Goal: Task Accomplishment & Management: Use online tool/utility

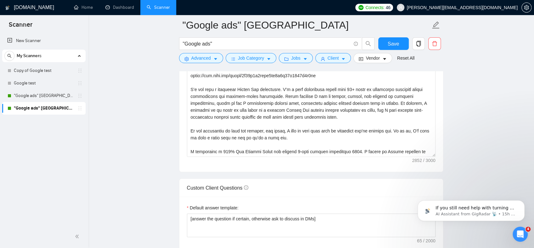
scroll to position [144, 0]
click at [526, 238] on div "Open Intercom Messenger" at bounding box center [518, 233] width 15 height 15
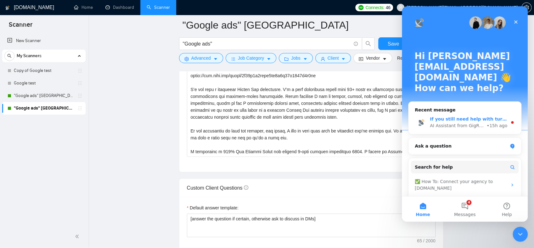
click at [477, 116] on div "If you still need help with turning on the scanner or configuring auto-bidding,…" at bounding box center [468, 119] width 77 height 7
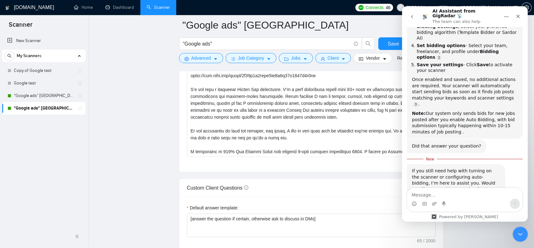
scroll to position [29, 0]
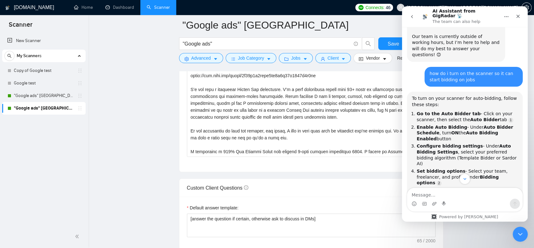
click at [412, 16] on icon "go back" at bounding box center [411, 16] width 5 height 5
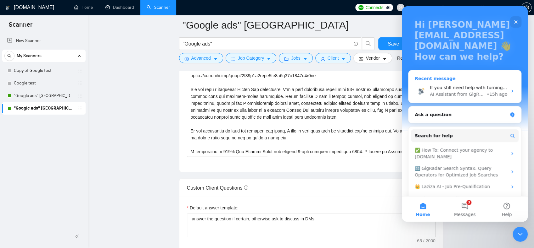
scroll to position [34, 0]
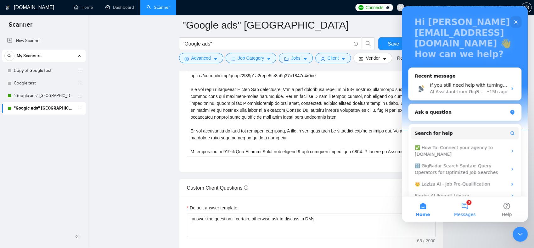
click at [464, 206] on button "3 Messages" at bounding box center [464, 209] width 42 height 25
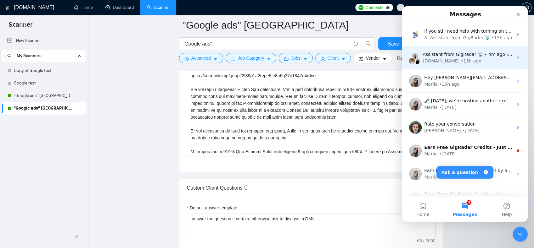
click at [442, 66] on div "Assistant from GigRadar 📡 • 4m ago I would like to talk to someone for 30 minut…" at bounding box center [465, 57] width 126 height 23
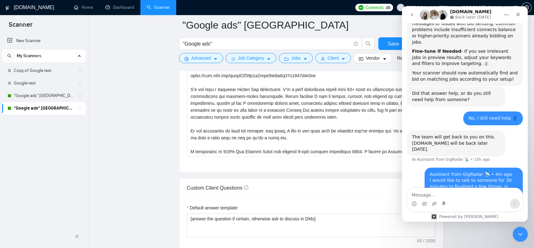
scroll to position [549, 0]
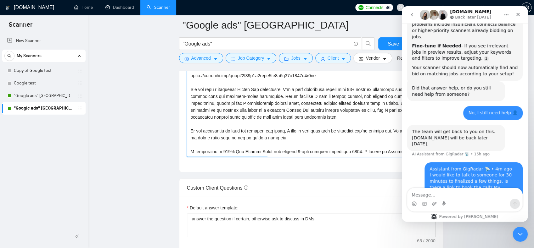
click at [267, 99] on textarea "Cover letter template:" at bounding box center [311, 86] width 248 height 142
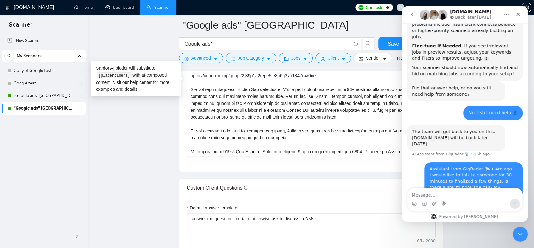
click at [144, 166] on main ""Google ads" [GEOGRAPHIC_DATA] "Google ads" Save Advanced Job Category Jobs Cli…" at bounding box center [310, 115] width 425 height 1691
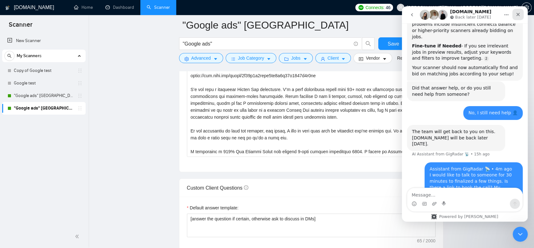
click at [519, 11] on div "Close" at bounding box center [517, 14] width 11 height 11
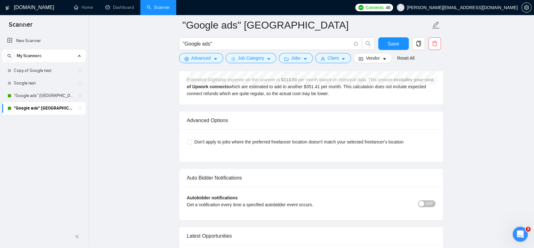
scroll to position [1515, 0]
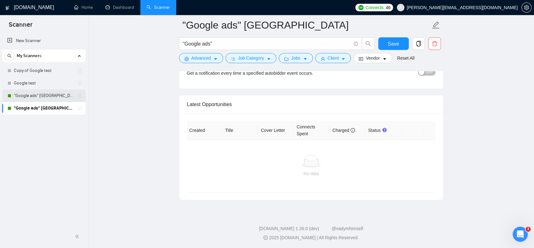
click at [37, 98] on link ""Google ads" [GEOGRAPHIC_DATA]" at bounding box center [44, 96] width 60 height 13
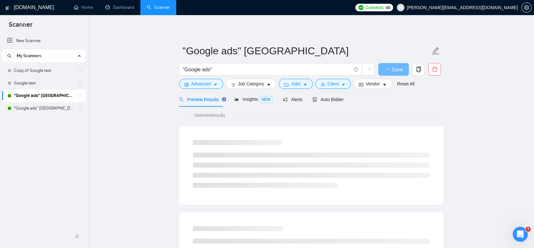
click at [384, 8] on span "Connects:" at bounding box center [374, 7] width 19 height 7
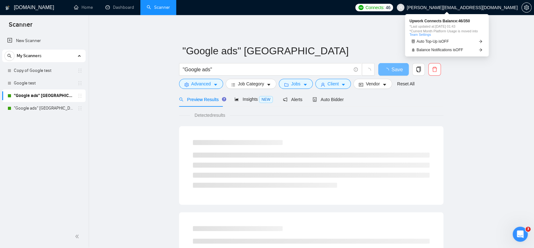
click at [384, 8] on span "Connects:" at bounding box center [374, 7] width 19 height 7
click at [450, 20] on span "Upwork Connects Balance: 46 / 350" at bounding box center [451, 21] width 75 height 4
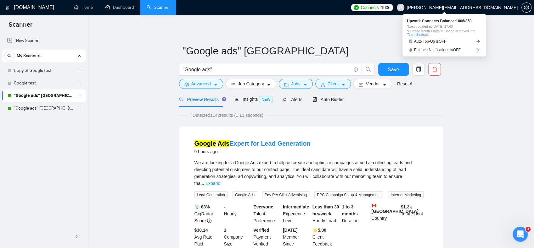
click at [390, 8] on span "1006" at bounding box center [385, 7] width 9 height 7
click at [424, 33] on link "Team Settings" at bounding box center [417, 35] width 21 height 4
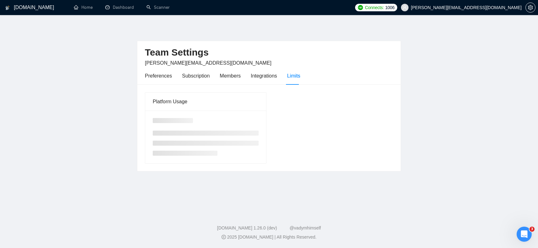
click at [274, 24] on div "[DOMAIN_NAME] Home Dashboard Scanner Connects: 1006 [PERSON_NAME][EMAIL_ADDRESS…" at bounding box center [269, 124] width 538 height 248
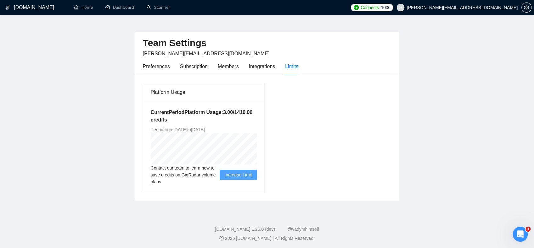
scroll to position [10, 0]
click at [28, 8] on h1 "[DOMAIN_NAME]" at bounding box center [34, 7] width 40 height 15
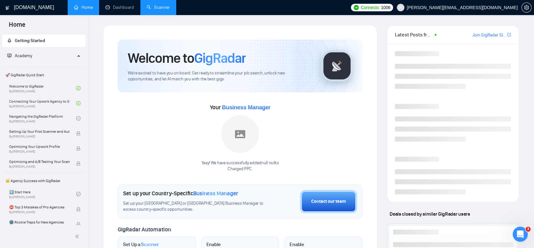
click at [152, 10] on link "Scanner" at bounding box center [158, 7] width 23 height 5
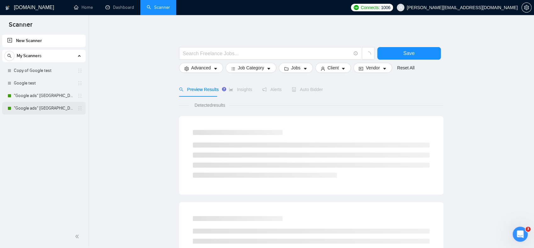
click at [21, 105] on link ""Google ads" [GEOGRAPHIC_DATA]" at bounding box center [44, 108] width 60 height 13
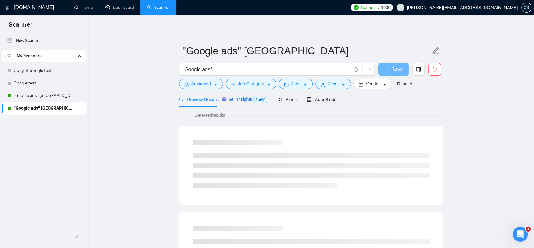
click at [250, 101] on span "Insights NEW" at bounding box center [248, 99] width 38 height 5
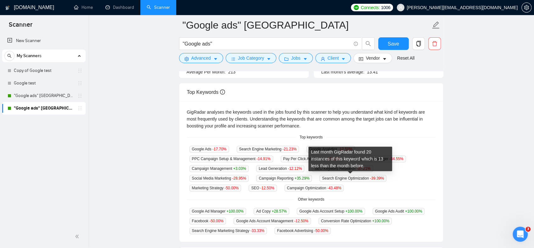
scroll to position [18, 0]
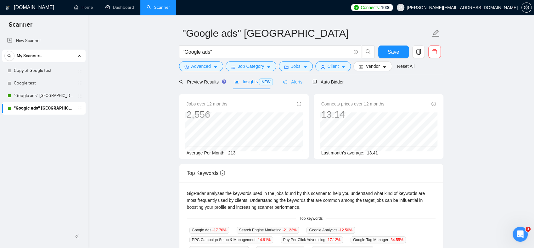
click at [294, 86] on div "Alerts" at bounding box center [292, 82] width 19 height 15
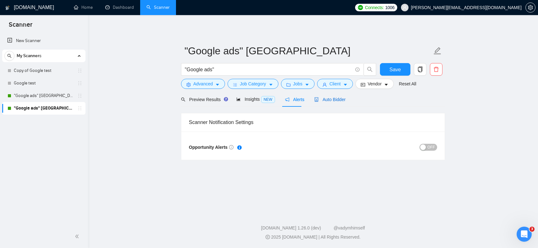
click at [320, 98] on span "Auto Bidder" at bounding box center [329, 99] width 31 height 5
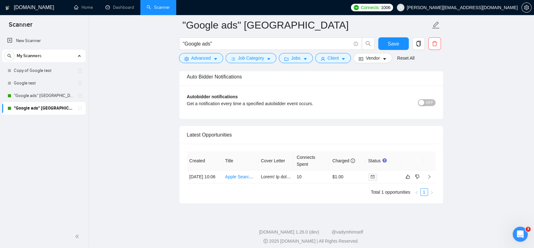
scroll to position [1490, 0]
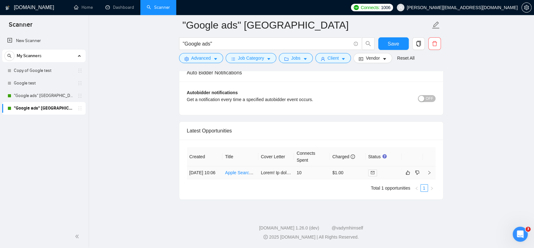
click at [234, 170] on link "Apple Search Ads and Google Ads Campaign Setup for My iOS & Android App" at bounding box center [301, 172] width 153 height 5
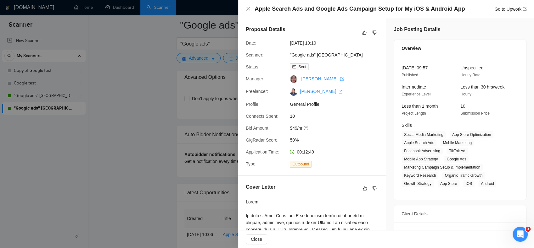
click at [170, 114] on div at bounding box center [267, 124] width 534 height 248
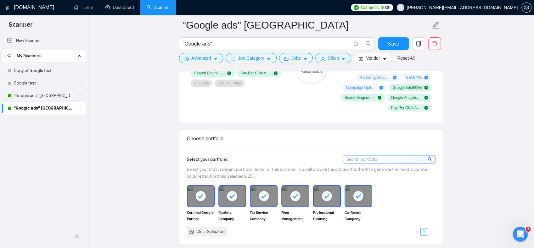
scroll to position [389, 0]
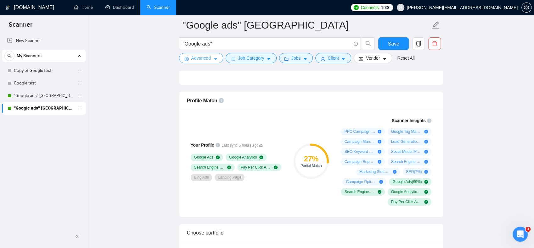
click at [204, 57] on span "Advanced" at bounding box center [200, 58] width 19 height 7
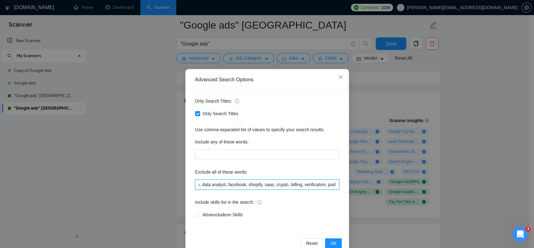
scroll to position [0, 210]
drag, startPoint x: 291, startPoint y: 188, endPoint x: 370, endPoint y: 186, distance: 79.6
click at [370, 186] on div "Advanced Search Options Only Search Titles: Only Search Titles Use comma-separa…" at bounding box center [267, 124] width 534 height 248
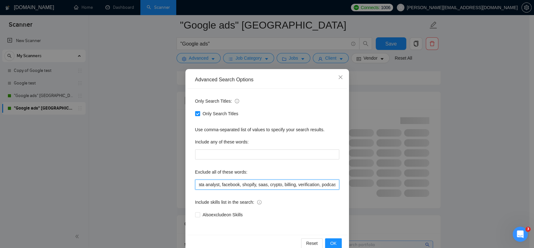
paste input "Apple"
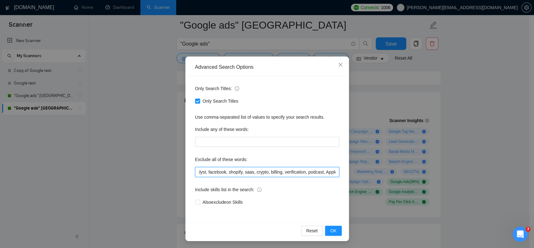
scroll to position [13, 0]
click at [334, 231] on button "OK" at bounding box center [333, 231] width 16 height 10
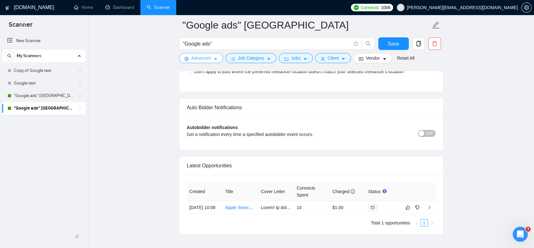
scroll to position [1490, 0]
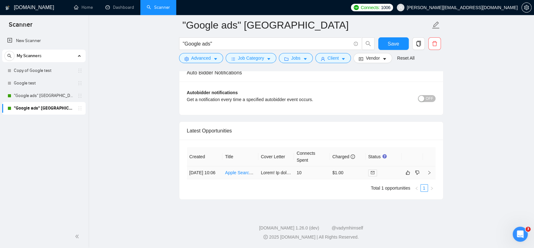
click at [237, 170] on link "Apple Search Ads and Google Ads Campaign Setup for My iOS & Android App" at bounding box center [301, 172] width 153 height 5
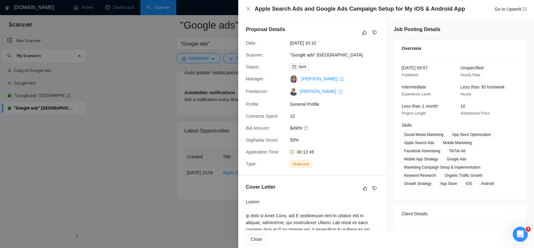
click at [168, 124] on div at bounding box center [267, 124] width 534 height 248
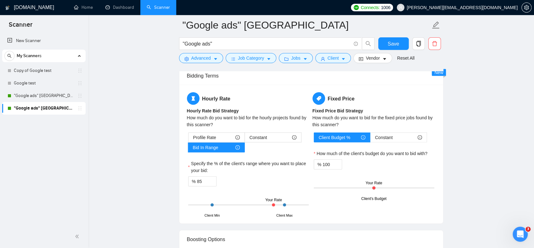
scroll to position [861, 0]
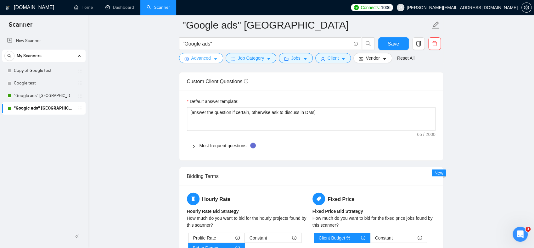
click at [199, 60] on span "Advanced" at bounding box center [200, 58] width 19 height 7
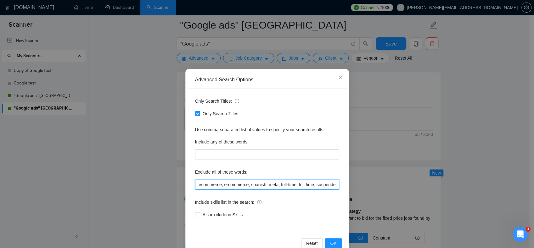
scroll to position [0, 225]
drag, startPoint x: 287, startPoint y: 183, endPoint x: 394, endPoint y: 190, distance: 107.7
click at [394, 190] on div "Advanced Search Options Only Search Titles: Only Search Titles Use comma-separa…" at bounding box center [267, 124] width 534 height 248
click at [334, 183] on input "ecommerce, e-commerce, spanish, meta, full-time, full time, suspended, suspensi…" at bounding box center [267, 185] width 144 height 10
paste input "iOS and Android ap"
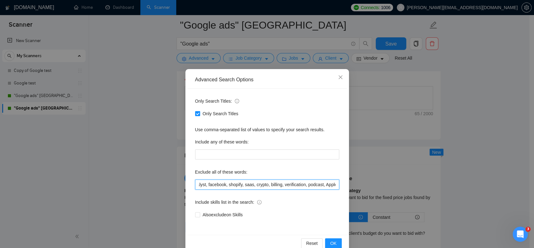
scroll to position [0, 264]
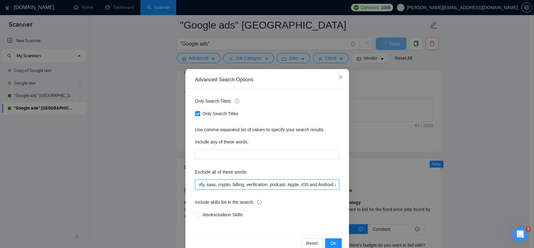
drag, startPoint x: 300, startPoint y: 185, endPoint x: 310, endPoint y: 185, distance: 10.4
click at [310, 185] on input "ecommerce, e-commerce, spanish, meta, full-time, full time, suspended, suspensi…" at bounding box center [267, 185] width 144 height 10
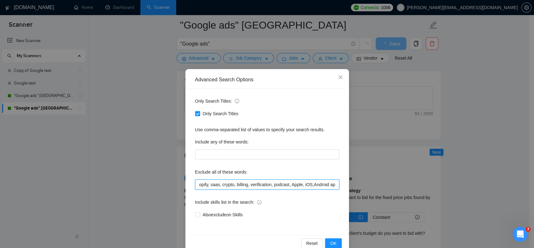
scroll to position [0, 255]
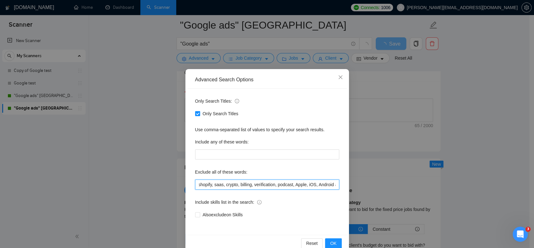
drag, startPoint x: 327, startPoint y: 185, endPoint x: 352, endPoint y: 186, distance: 24.6
click at [352, 186] on div "Advanced Search Options Only Search Titles: Only Search Titles Use comma-separa…" at bounding box center [267, 124] width 534 height 248
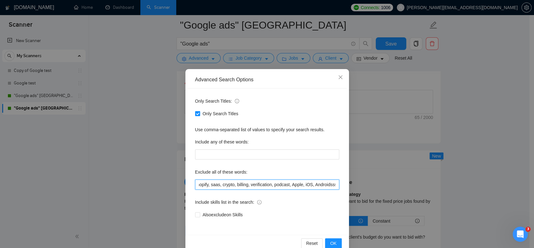
scroll to position [0, 263]
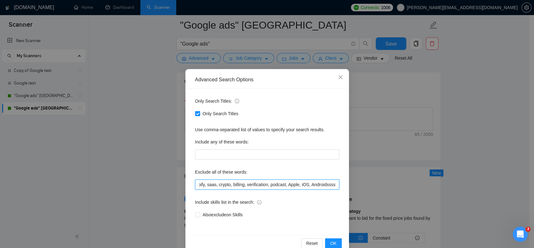
drag, startPoint x: 320, startPoint y: 186, endPoint x: 347, endPoint y: 187, distance: 27.4
click at [347, 187] on div "Advanced Search Options Only Search Titles: Only Search Titles Use comma-separa…" at bounding box center [267, 124] width 534 height 248
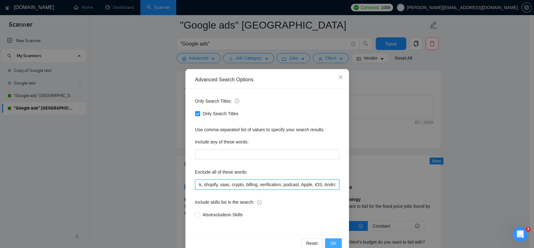
type input "ecommerce, e-commerce, spanish, meta, full-time, full time, suspended, suspensi…"
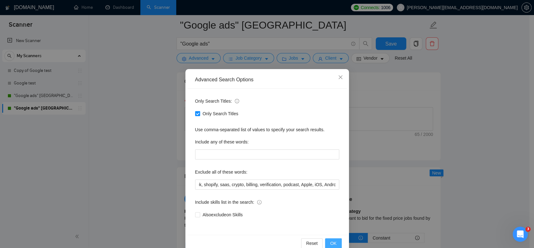
click at [333, 242] on span "OK" at bounding box center [333, 243] width 6 height 7
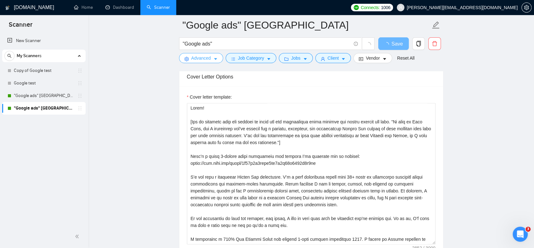
scroll to position [578, 0]
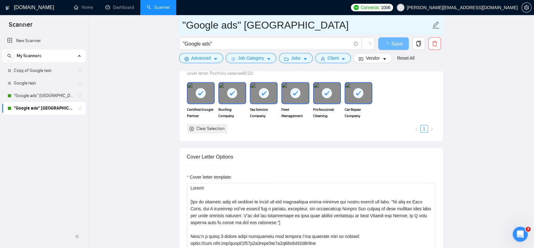
drag, startPoint x: 53, startPoint y: 97, endPoint x: 325, endPoint y: 29, distance: 280.5
click at [53, 97] on link ""Google ads" [GEOGRAPHIC_DATA]" at bounding box center [44, 96] width 60 height 13
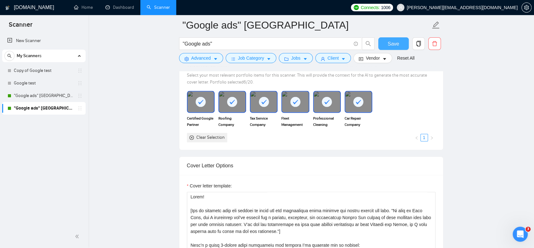
click at [396, 46] on span "Save" at bounding box center [392, 44] width 11 height 8
click at [34, 95] on link ""Google ads" [GEOGRAPHIC_DATA]" at bounding box center [44, 96] width 60 height 13
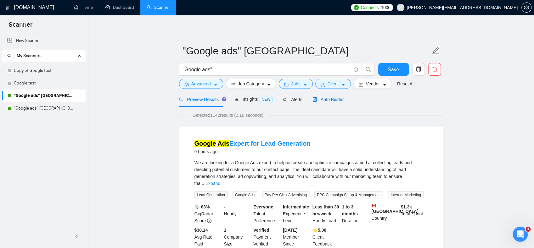
click at [331, 100] on span "Auto Bidder" at bounding box center [327, 99] width 31 height 5
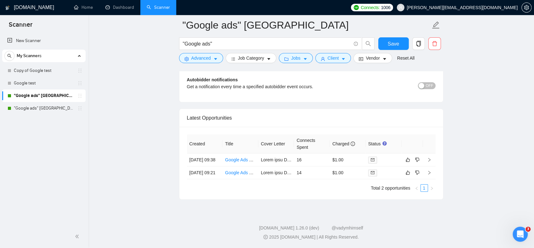
scroll to position [1509, 0]
click at [238, 158] on link "Google Ads Expert for Lead Generation" at bounding box center [263, 160] width 77 height 5
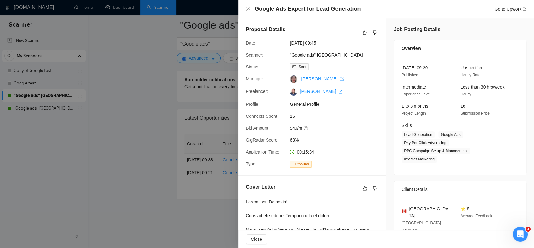
click at [152, 133] on div at bounding box center [267, 124] width 534 height 248
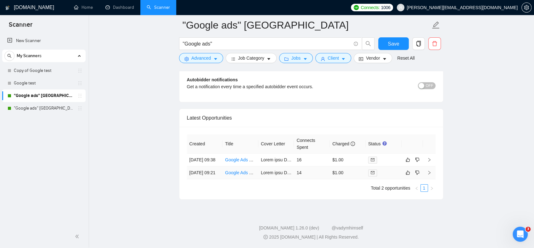
click at [244, 173] on td "Google Ads Content Writer" at bounding box center [240, 173] width 36 height 13
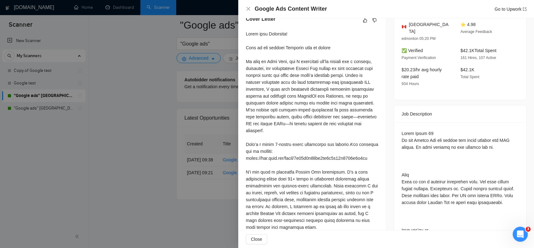
scroll to position [252, 0]
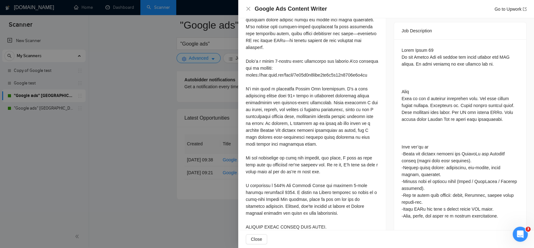
click at [420, 106] on div at bounding box center [459, 185] width 117 height 277
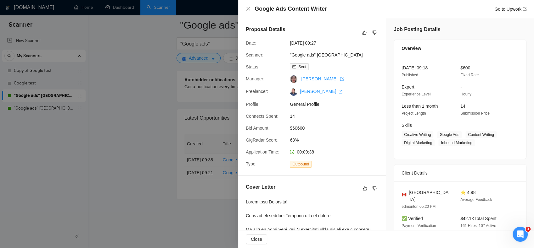
scroll to position [157, 0]
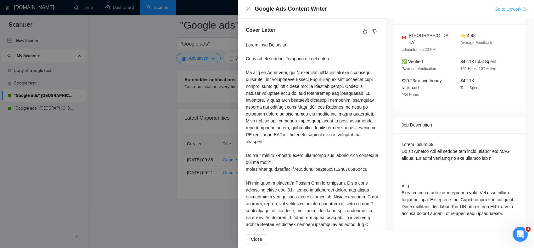
click at [521, 11] on link "Go to Upwork" at bounding box center [510, 9] width 32 height 5
click at [131, 93] on div at bounding box center [267, 124] width 534 height 248
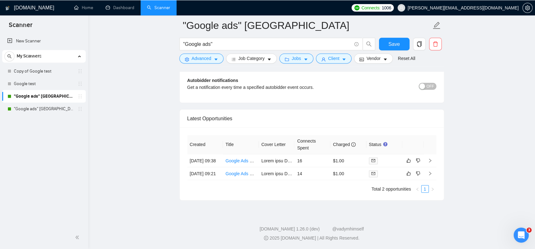
scroll to position [1508, 0]
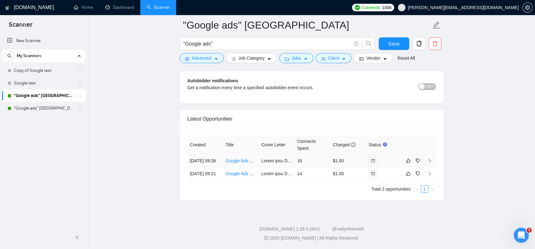
click at [431, 159] on icon "right" at bounding box center [429, 161] width 4 height 4
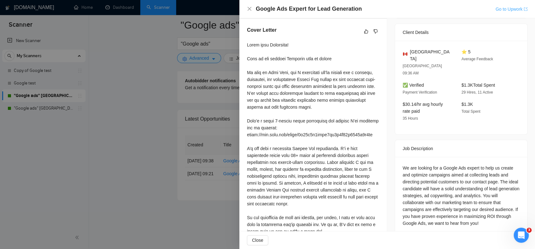
click at [518, 10] on link "Go to Upwork" at bounding box center [511, 9] width 32 height 5
click at [175, 113] on div at bounding box center [267, 124] width 535 height 249
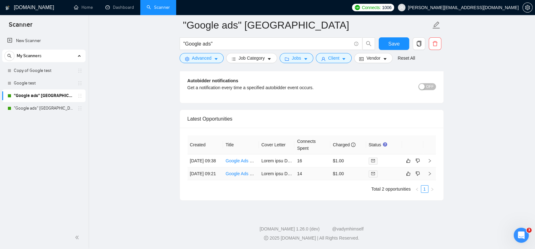
click at [242, 172] on link "Google Ads Content Writer" at bounding box center [251, 173] width 52 height 5
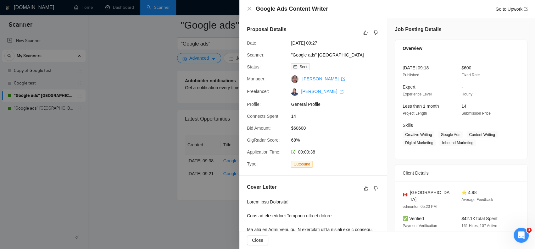
click at [163, 86] on div at bounding box center [267, 124] width 535 height 249
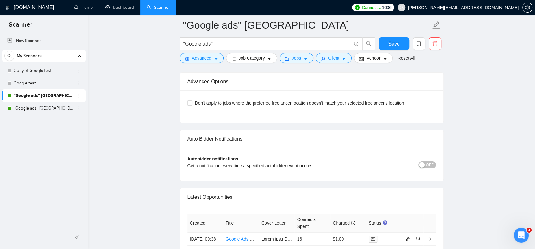
scroll to position [1414, 0]
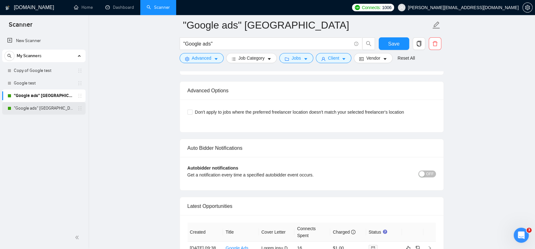
click at [47, 109] on link ""Google ads" [GEOGRAPHIC_DATA]" at bounding box center [44, 108] width 60 height 13
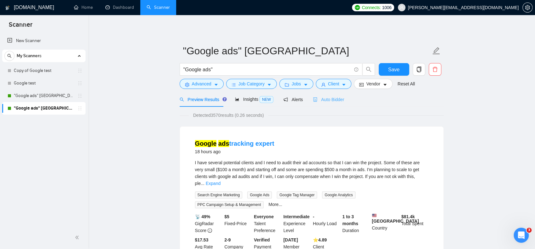
click at [323, 104] on div "Auto Bidder" at bounding box center [328, 99] width 31 height 15
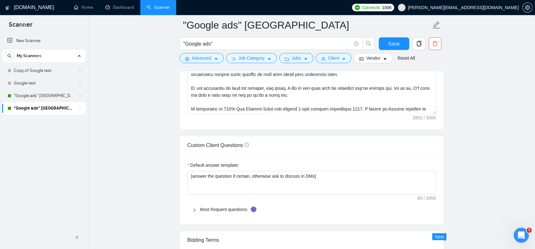
scroll to position [797, 0]
click at [198, 57] on span "Advanced" at bounding box center [201, 58] width 19 height 7
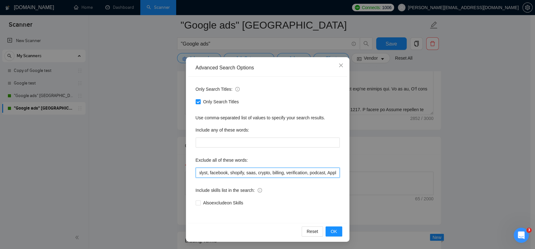
scroll to position [0, 250]
drag, startPoint x: 320, startPoint y: 173, endPoint x: 383, endPoint y: 175, distance: 63.6
click at [383, 175] on div "Advanced Search Options Only Search Titles: Only Search Titles Use comma-separa…" at bounding box center [267, 124] width 535 height 249
click at [321, 174] on input "ecommerce, e-commerce, spanish, meta, full-time, full time, suspended, suspensi…" at bounding box center [268, 173] width 144 height 10
click at [333, 173] on input "ecommerce, e-commerce, spanish, meta, full-time, full time, suspended, suspensi…" at bounding box center [268, 173] width 144 height 10
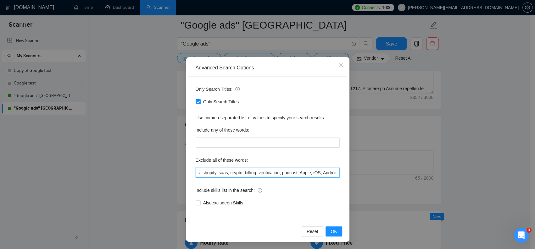
paste input "Content Writer"
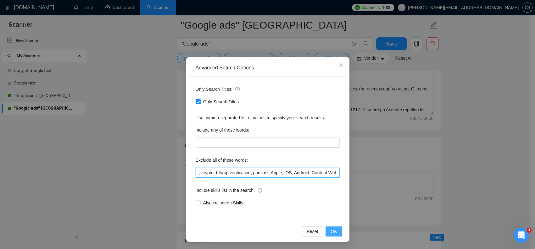
type input "ecommerce, e-commerce, spanish, meta, full-time, full time, suspended, suspensi…"
click at [335, 231] on button "OK" at bounding box center [333, 232] width 16 height 10
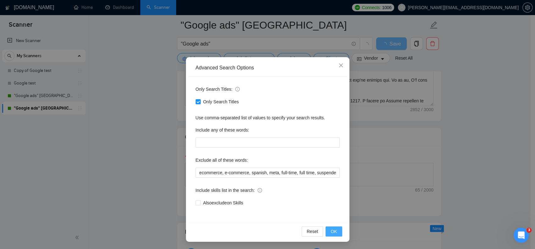
scroll to position [0, 0]
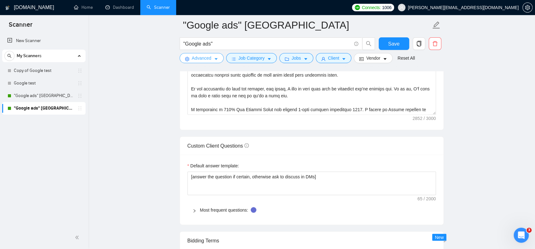
click at [215, 55] on button "Advanced" at bounding box center [202, 58] width 44 height 10
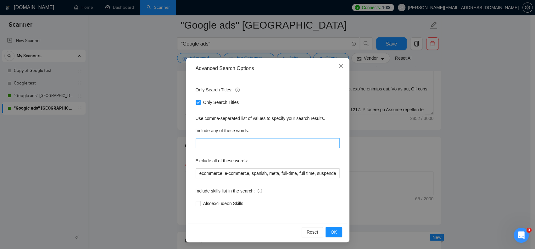
scroll to position [12, 0]
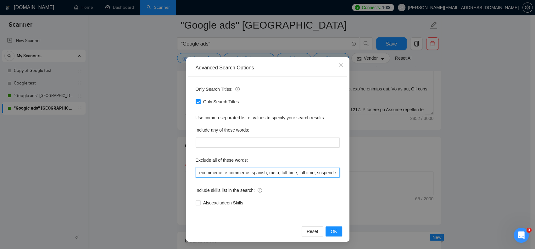
click at [286, 175] on input "ecommerce, e-commerce, spanish, meta, full-time, full time, suspended, suspensi…" at bounding box center [268, 173] width 144 height 10
click at [331, 231] on span "OK" at bounding box center [334, 231] width 6 height 7
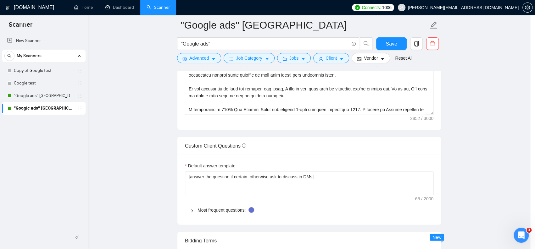
scroll to position [0, 0]
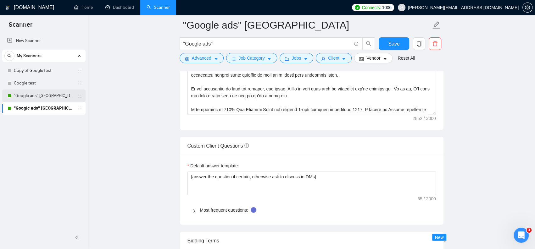
click at [38, 96] on link ""Google ads" [GEOGRAPHIC_DATA]" at bounding box center [44, 96] width 60 height 13
click at [46, 109] on link ""Google ads" [GEOGRAPHIC_DATA]" at bounding box center [44, 108] width 60 height 13
click at [390, 46] on span "Save" at bounding box center [393, 44] width 11 height 8
click at [209, 58] on span "Advanced" at bounding box center [201, 58] width 19 height 7
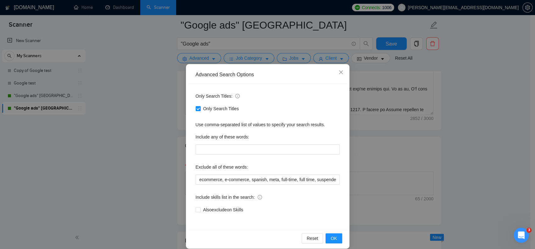
scroll to position [12, 0]
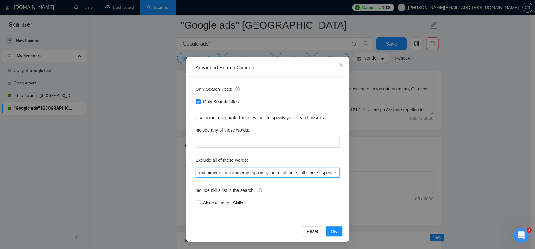
click at [317, 171] on input "ecommerce, e-commerce, spanish, meta, full-time, full time, suspended, suspensi…" at bounding box center [268, 173] width 144 height 10
drag, startPoint x: 311, startPoint y: 173, endPoint x: 386, endPoint y: 173, distance: 75.2
click at [386, 173] on div "Advanced Search Options Only Search Titles: Only Search Titles Use comma-separa…" at bounding box center [267, 124] width 535 height 249
click at [320, 173] on input "ecommerce, e-commerce, spanish, meta, full-time, full time, suspended, suspensi…" at bounding box center [268, 173] width 144 height 10
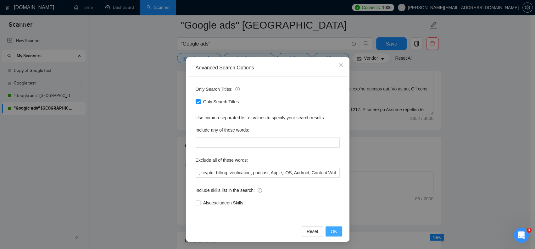
click at [332, 231] on span "OK" at bounding box center [334, 231] width 6 height 7
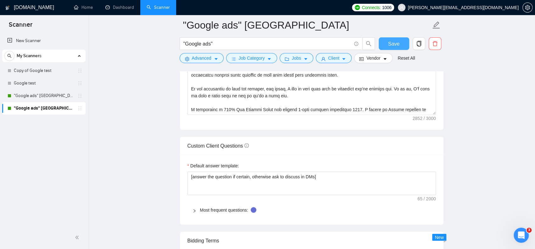
click at [393, 47] on span "Save" at bounding box center [393, 44] width 11 height 8
click at [44, 97] on link ""Google ads" [GEOGRAPHIC_DATA]" at bounding box center [44, 96] width 60 height 13
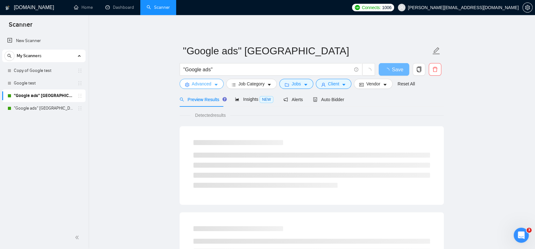
click at [185, 83] on icon "setting" at bounding box center [187, 85] width 4 height 4
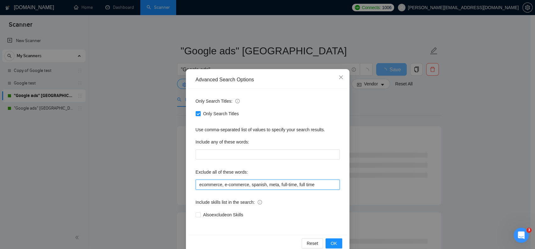
click at [243, 183] on input "ecommerce, e-commerce, spanish, meta, full-time, full time" at bounding box center [268, 185] width 144 height 10
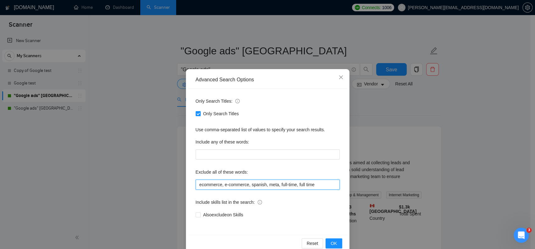
paste input ", suspended, suspension, integrate, integration, data analyst, facebook, shopif…"
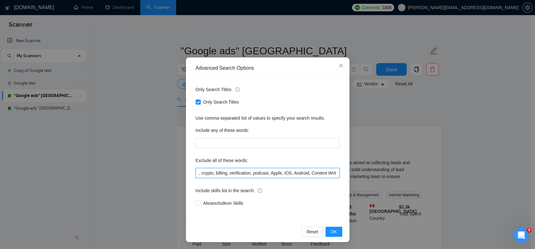
scroll to position [12, 0]
type input "ecommerce, e-commerce, spanish, meta, full-time, full time, suspended, suspensi…"
click at [334, 231] on span "OK" at bounding box center [334, 231] width 6 height 7
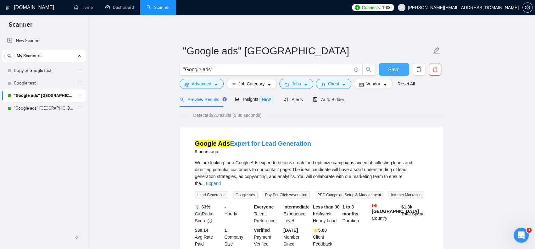
click at [396, 69] on span "Save" at bounding box center [393, 70] width 11 height 8
click at [394, 69] on span "Save" at bounding box center [393, 70] width 11 height 8
